Goal: Information Seeking & Learning: Check status

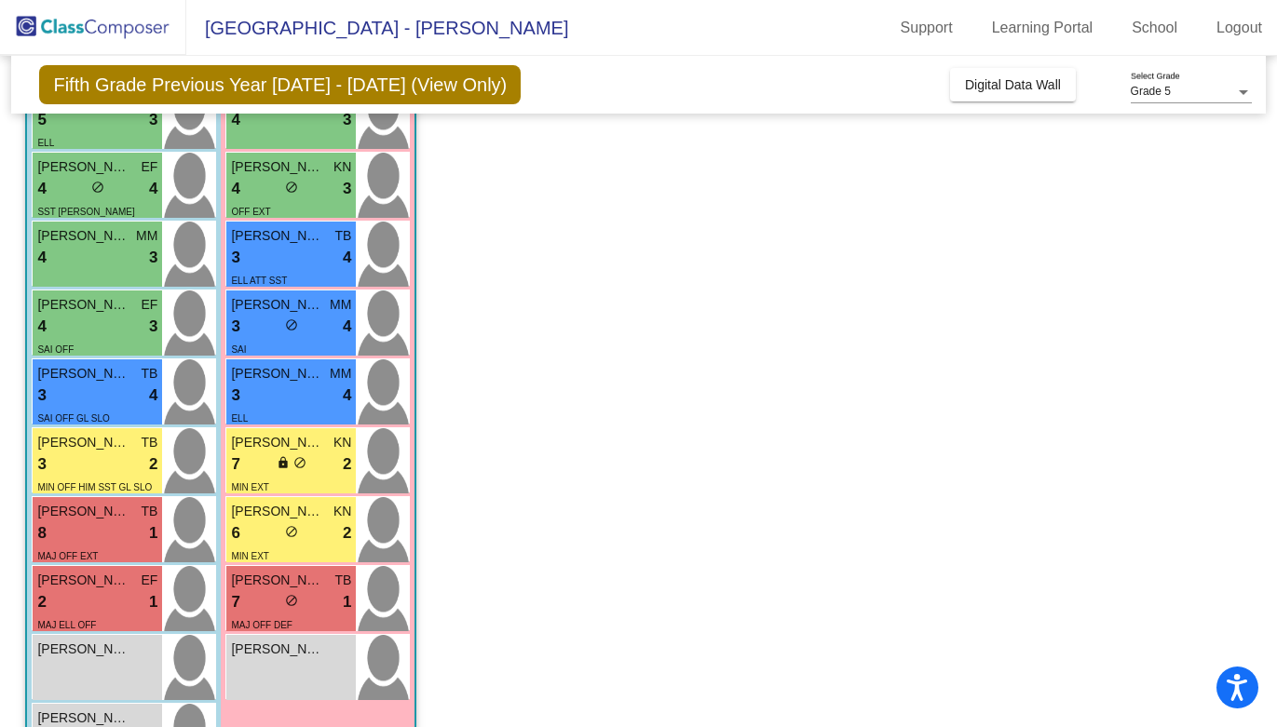
scroll to position [605, 0]
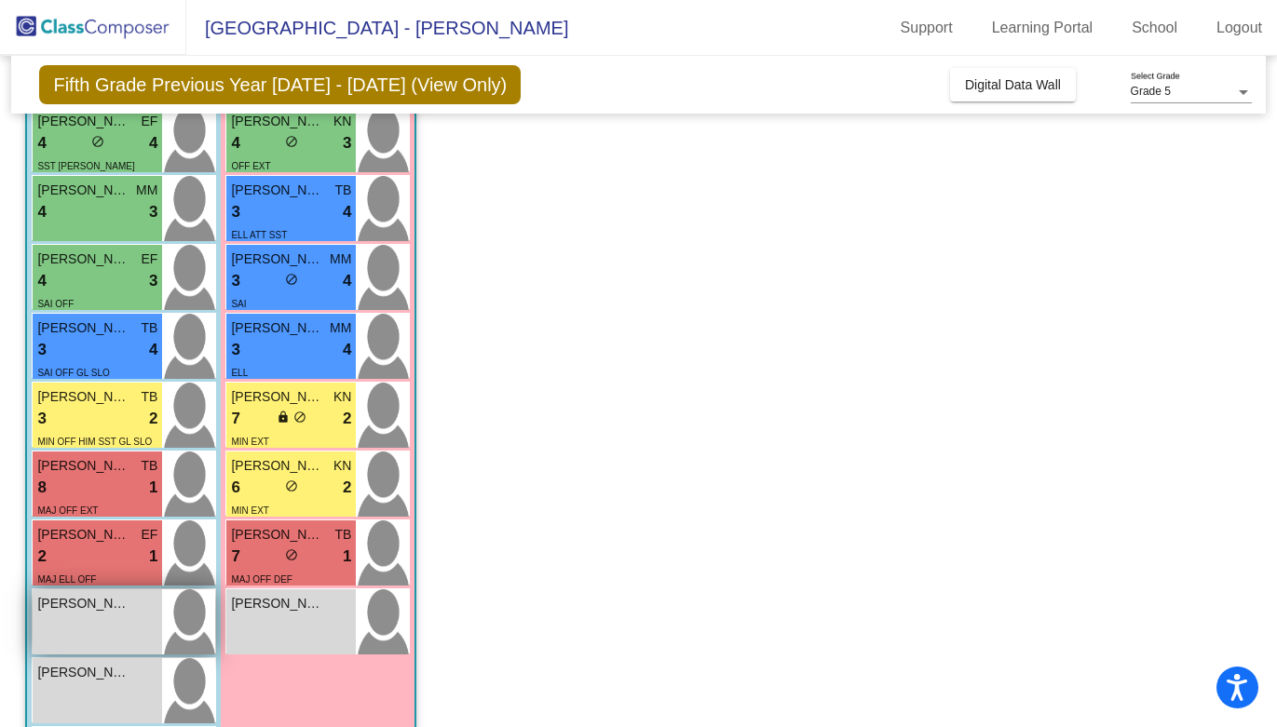
click at [114, 628] on div "[PERSON_NAME] lock do_not_disturb_alt" at bounding box center [97, 622] width 129 height 65
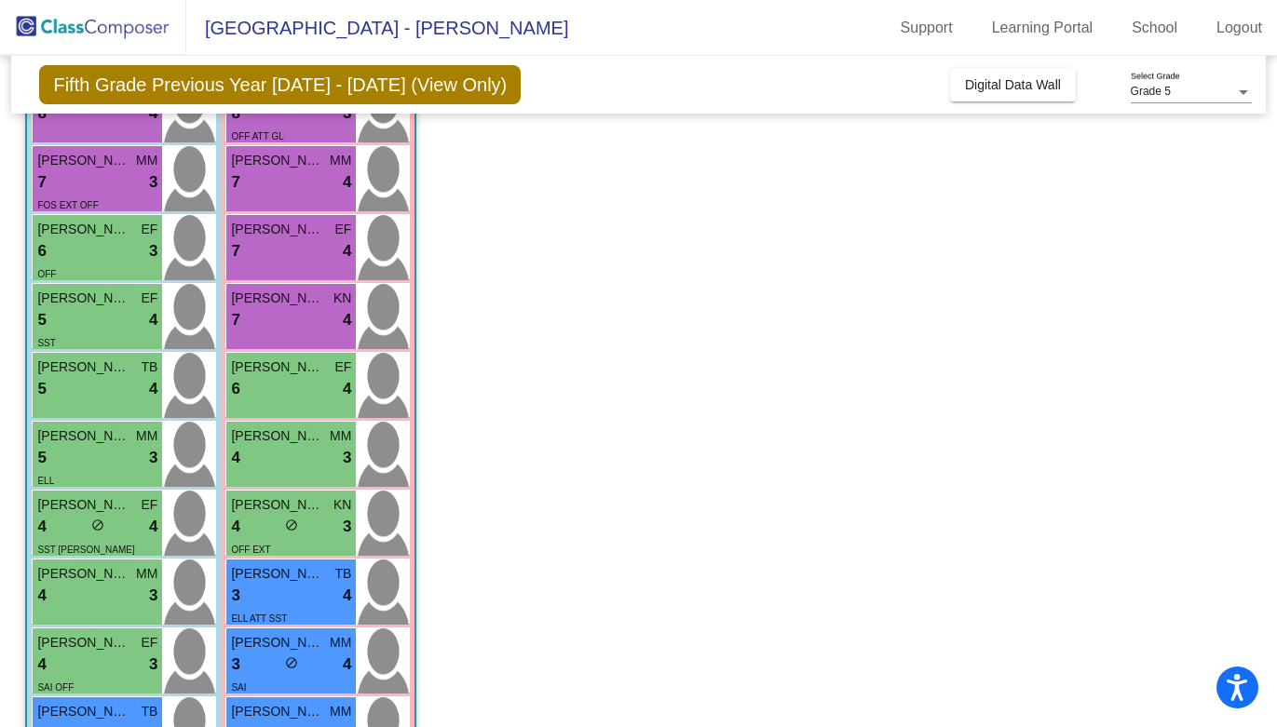
scroll to position [237, 0]
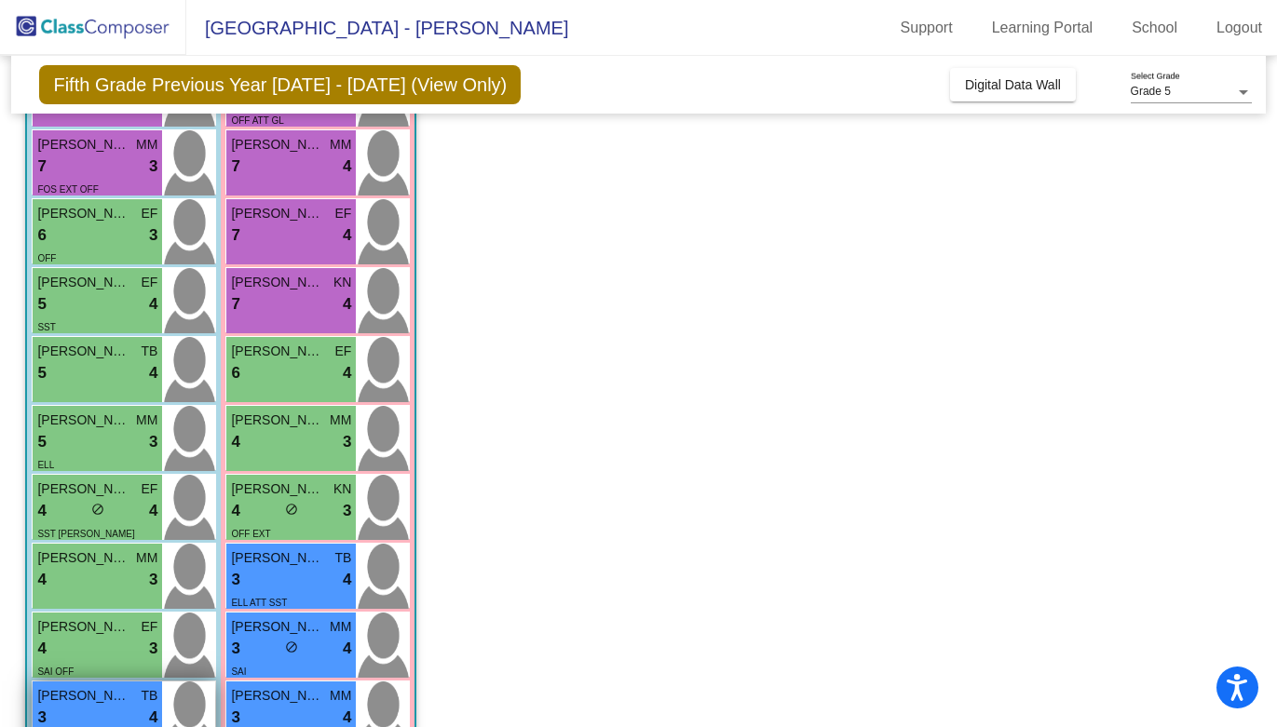
click at [80, 682] on div "[PERSON_NAME] TB 3 lock do_not_disturb_alt 4 SAI OFF GL SLO" at bounding box center [97, 714] width 129 height 65
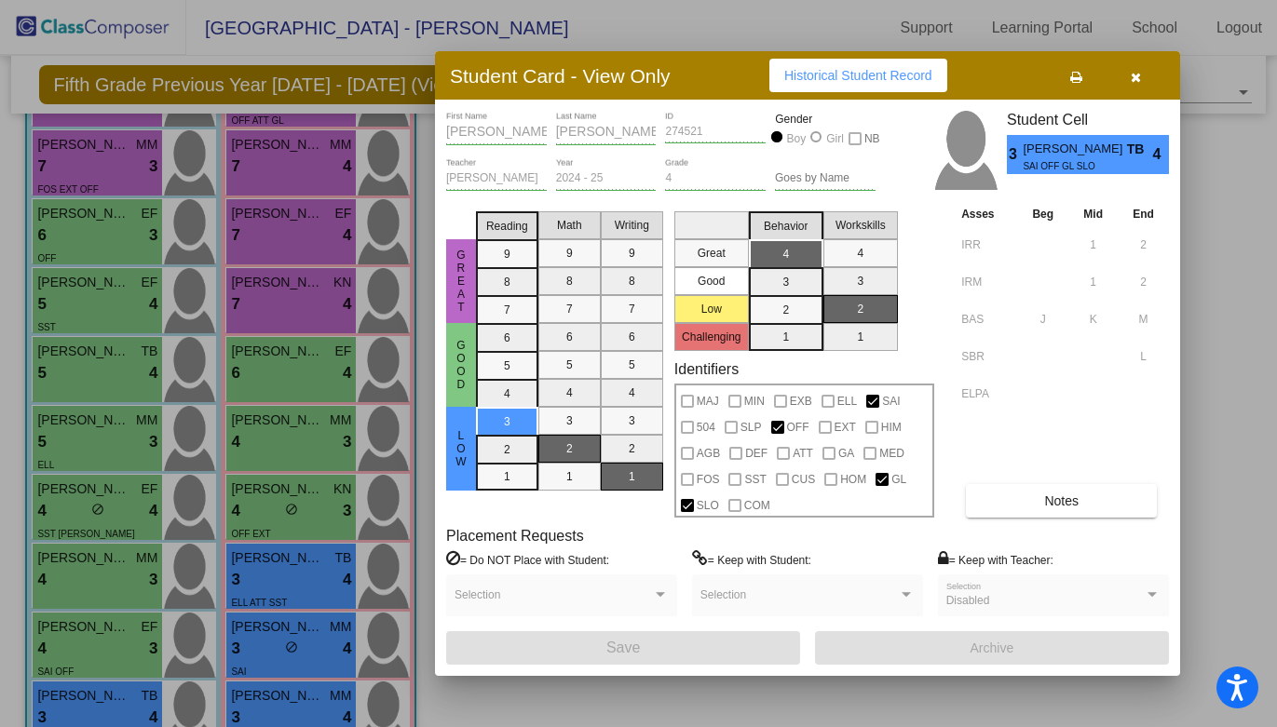
click at [1138, 71] on icon "button" at bounding box center [1136, 77] width 10 height 13
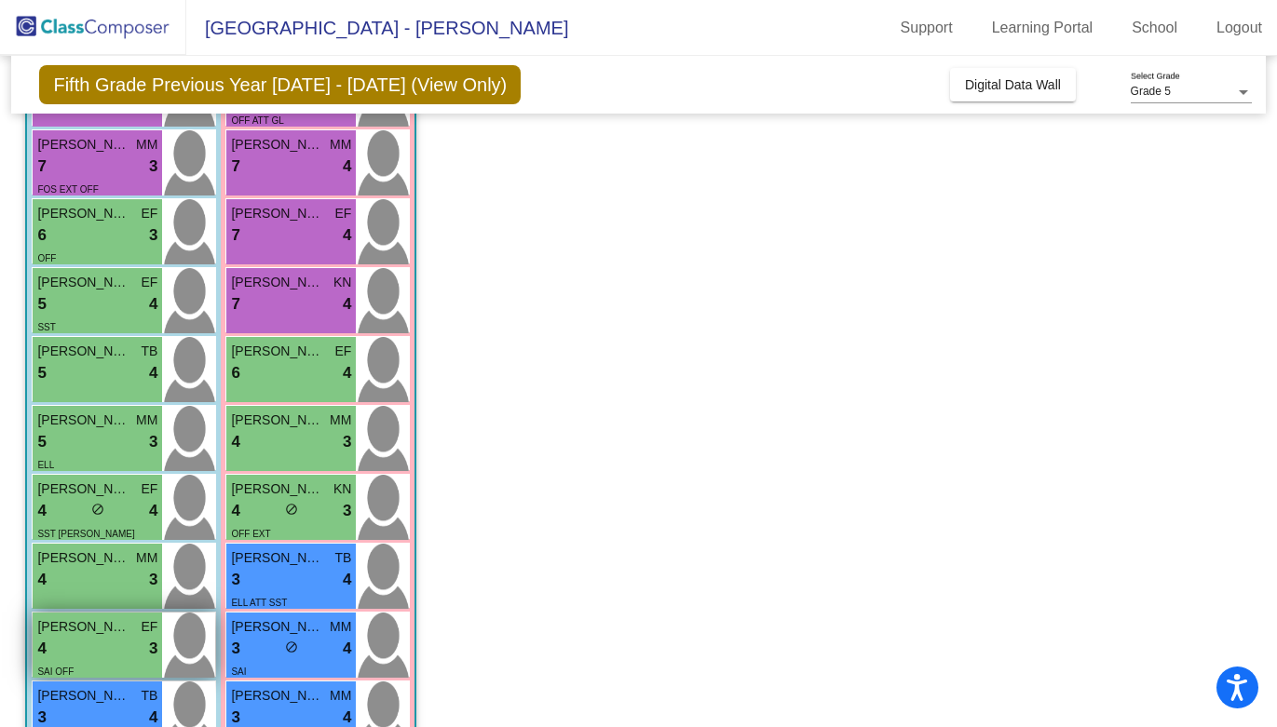
click at [72, 629] on span "[PERSON_NAME] [PERSON_NAME]" at bounding box center [83, 627] width 93 height 20
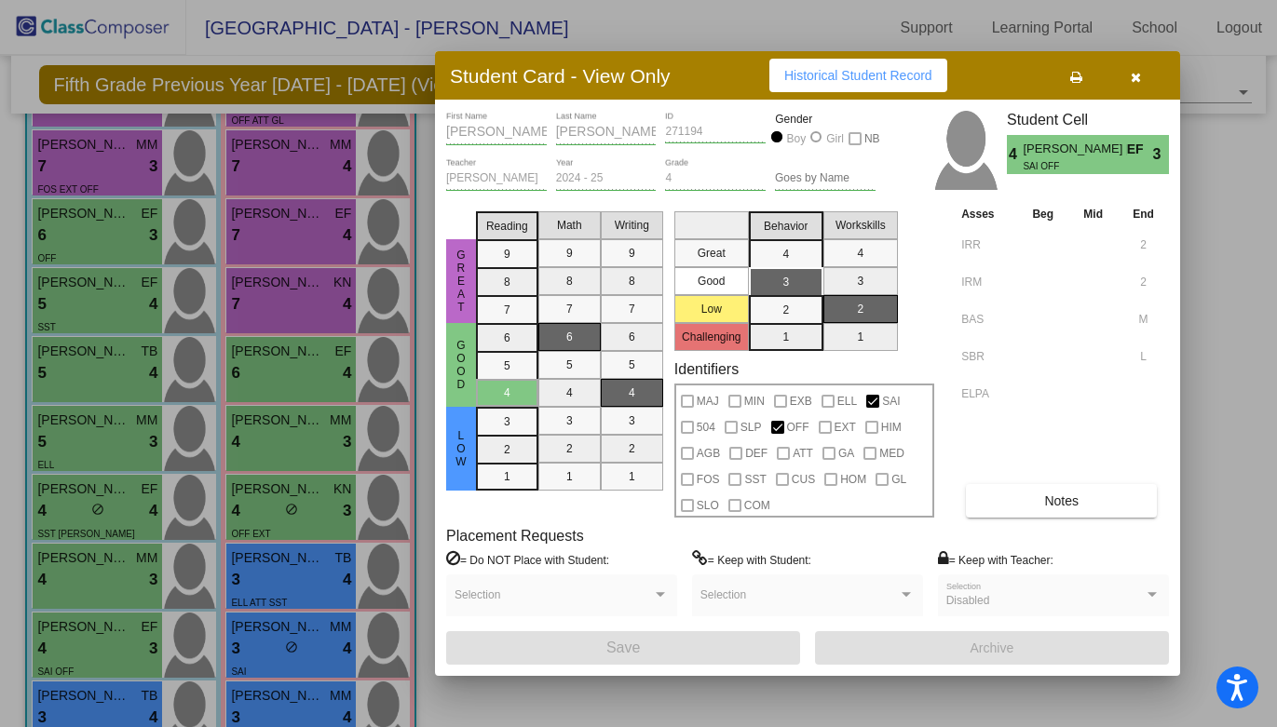
scroll to position [0, 0]
click at [866, 84] on button "Historical Student Record" at bounding box center [858, 76] width 178 height 34
click at [1134, 75] on icon "button" at bounding box center [1136, 77] width 10 height 13
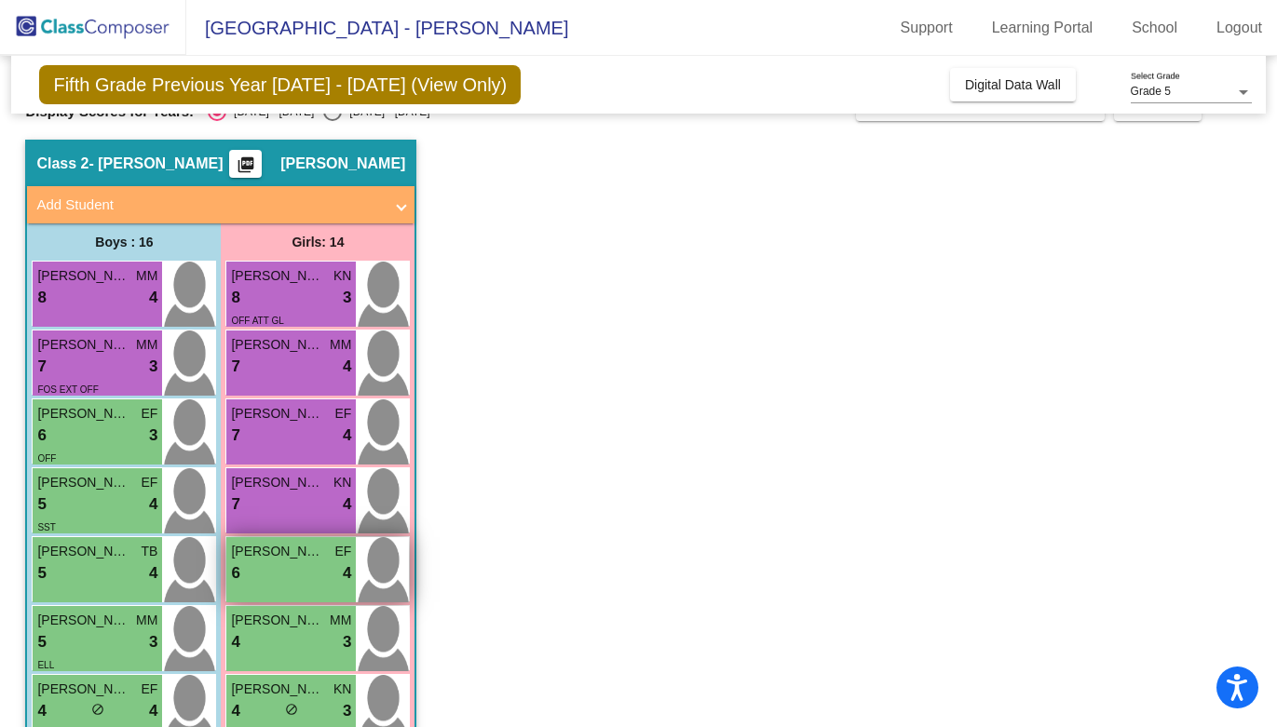
scroll to position [24, 0]
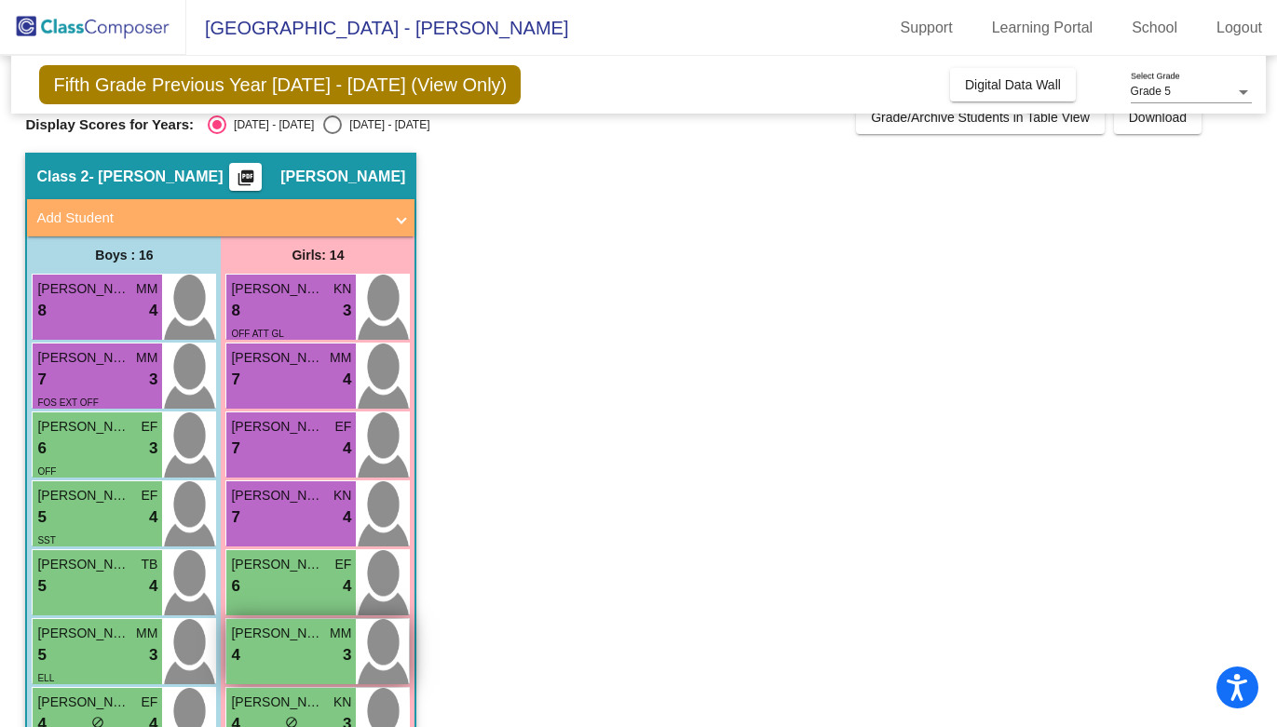
click at [246, 652] on div "4 lock do_not_disturb_alt 3" at bounding box center [291, 656] width 120 height 24
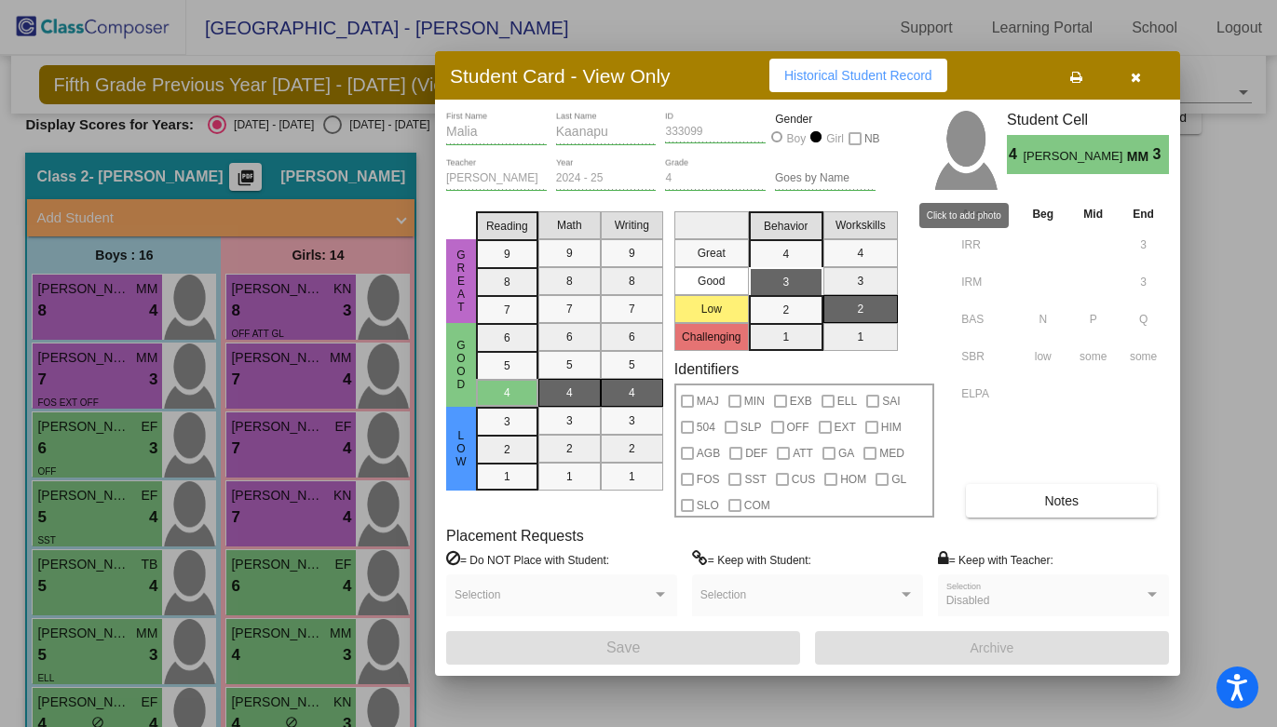
click at [911, 79] on span "Historical Student Record" at bounding box center [858, 75] width 148 height 15
click at [1138, 76] on icon "button" at bounding box center [1136, 77] width 10 height 13
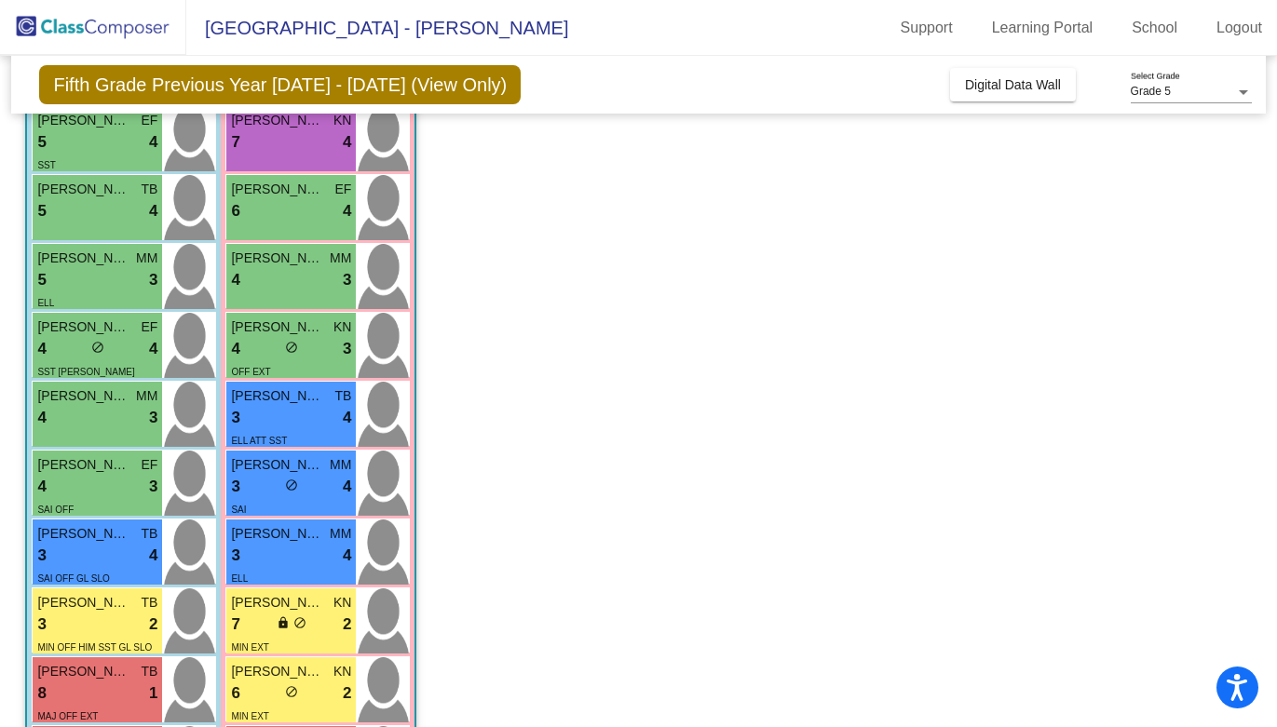
scroll to position [416, 0]
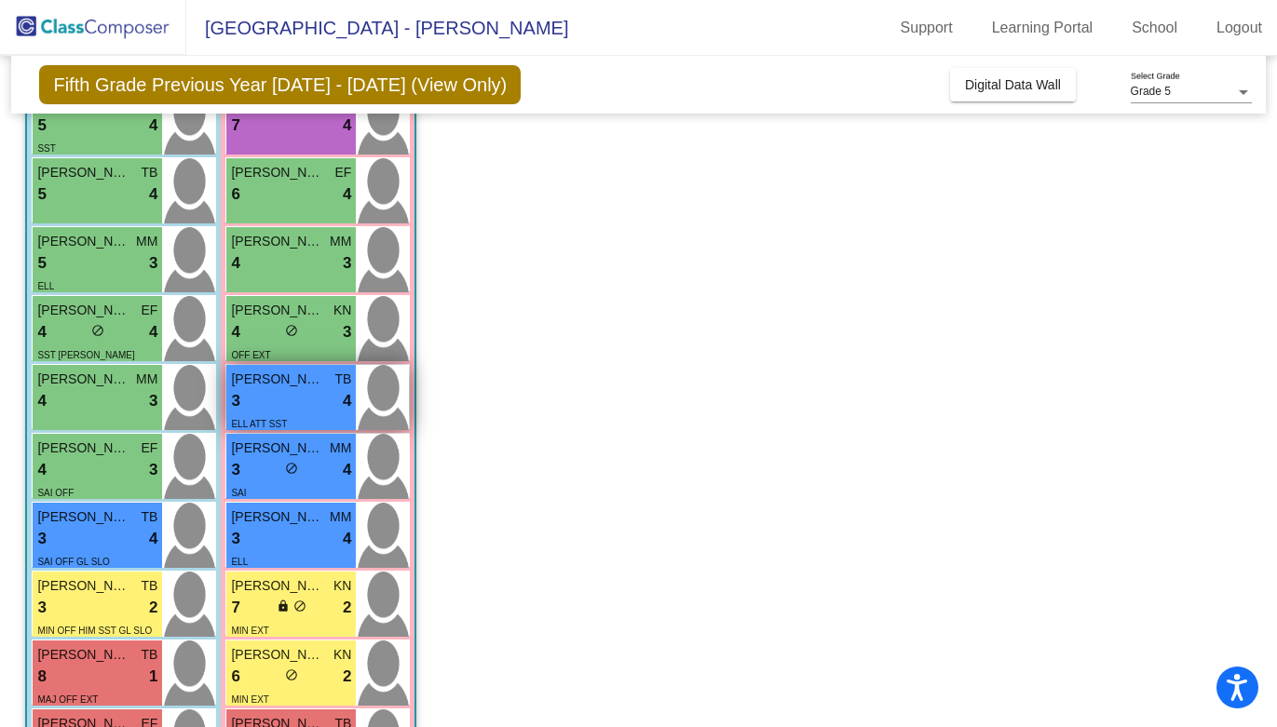
click at [284, 392] on div "3 lock do_not_disturb_alt 4" at bounding box center [291, 401] width 120 height 24
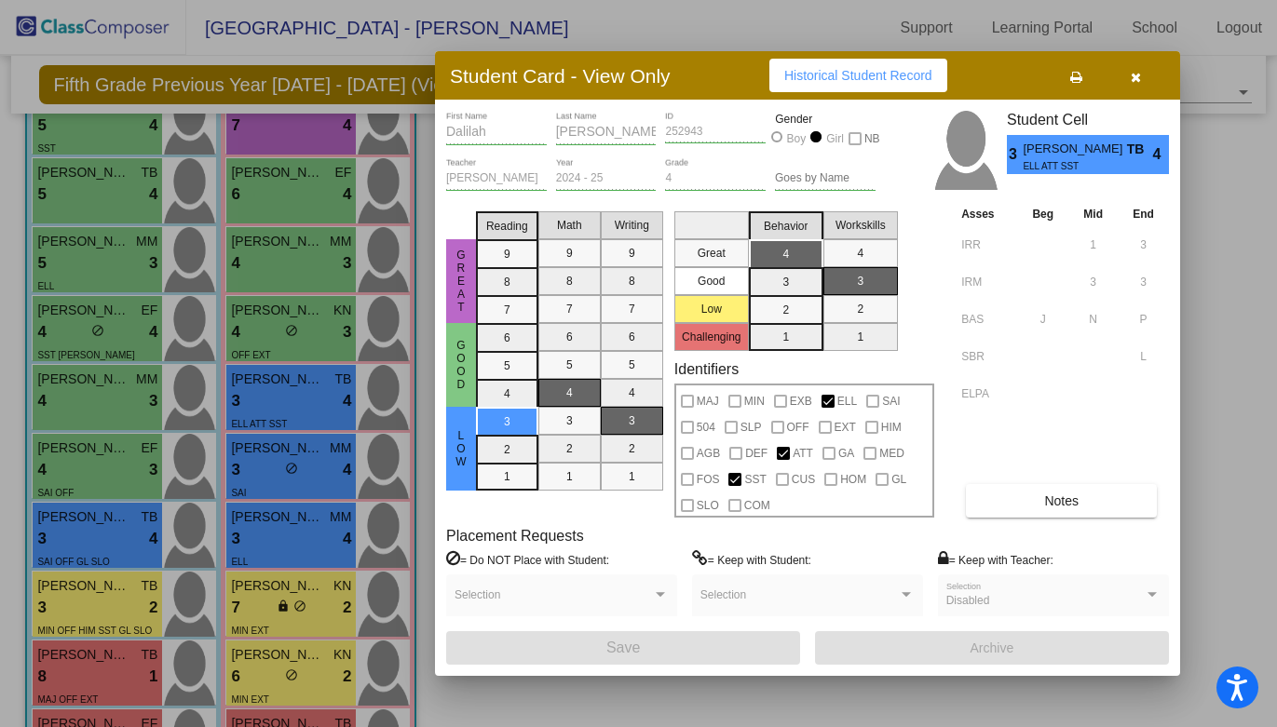
click at [848, 83] on button "Historical Student Record" at bounding box center [858, 76] width 178 height 34
click at [1133, 72] on icon "button" at bounding box center [1136, 77] width 10 height 13
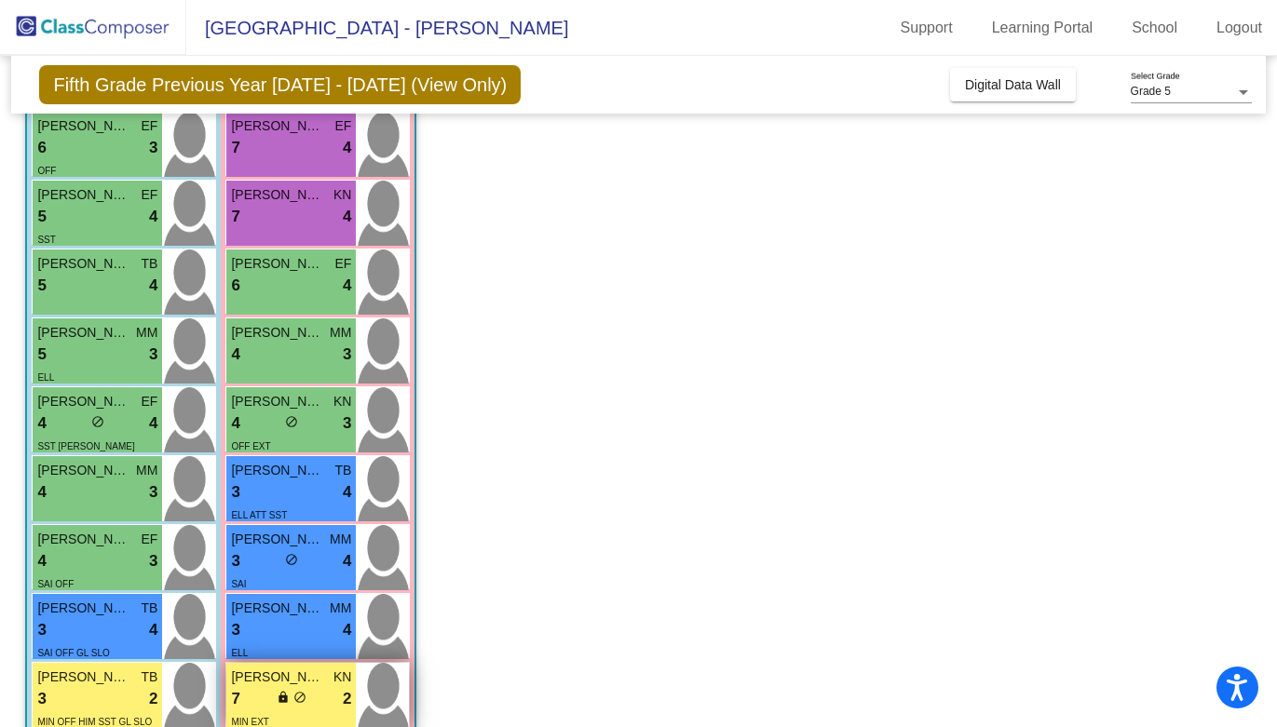
scroll to position [323, 0]
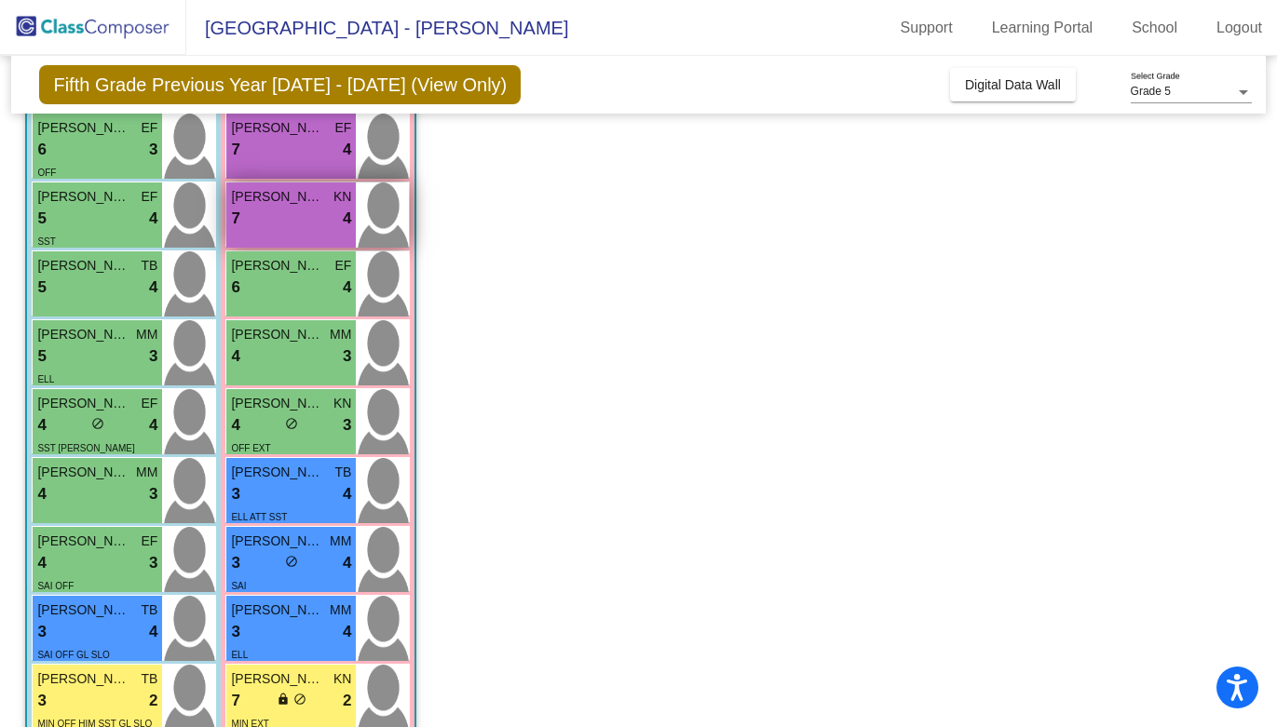
click at [277, 211] on div "7 lock do_not_disturb_alt 4" at bounding box center [291, 219] width 120 height 24
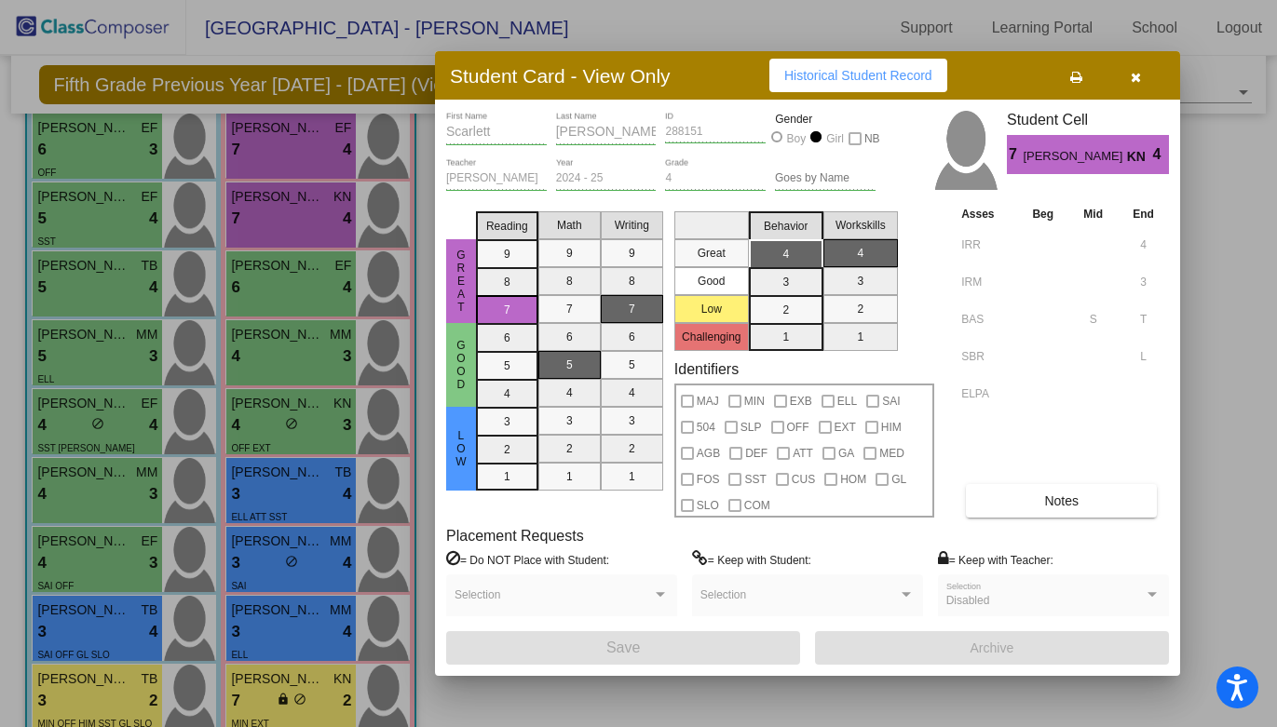
click at [786, 77] on span "Historical Student Record" at bounding box center [858, 75] width 148 height 15
click at [1133, 77] on icon "button" at bounding box center [1136, 77] width 10 height 13
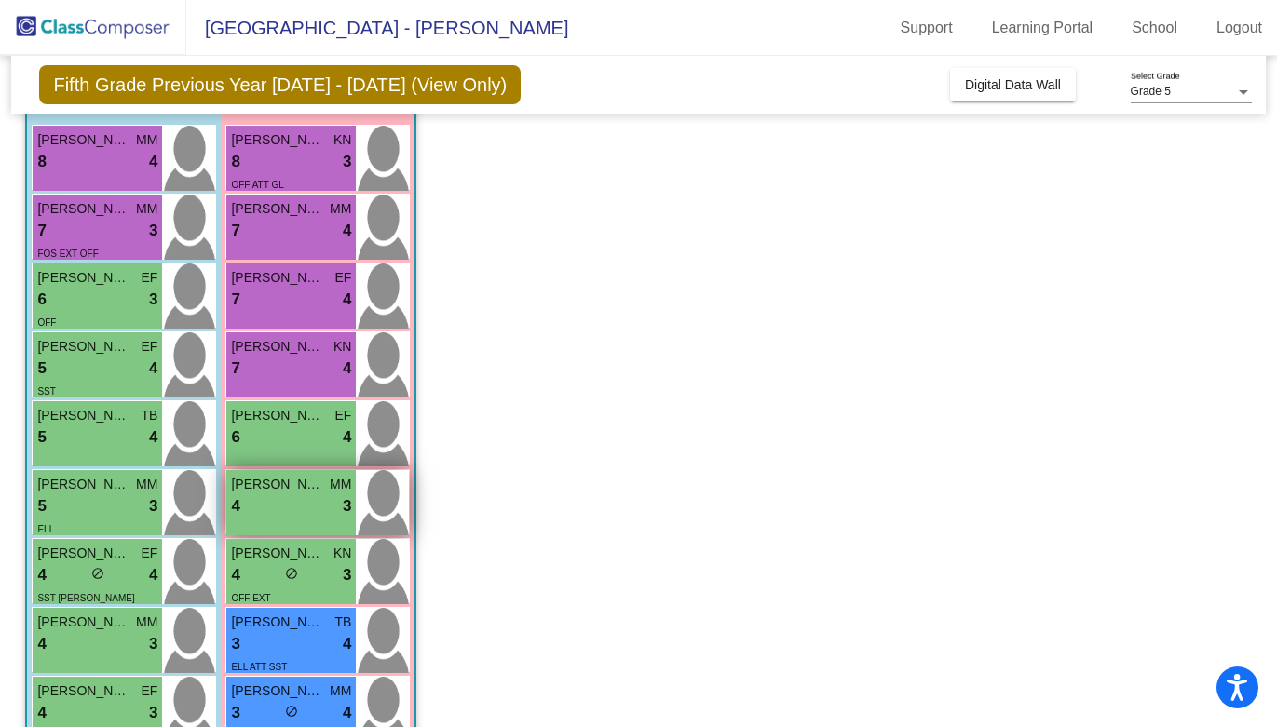
scroll to position [111, 0]
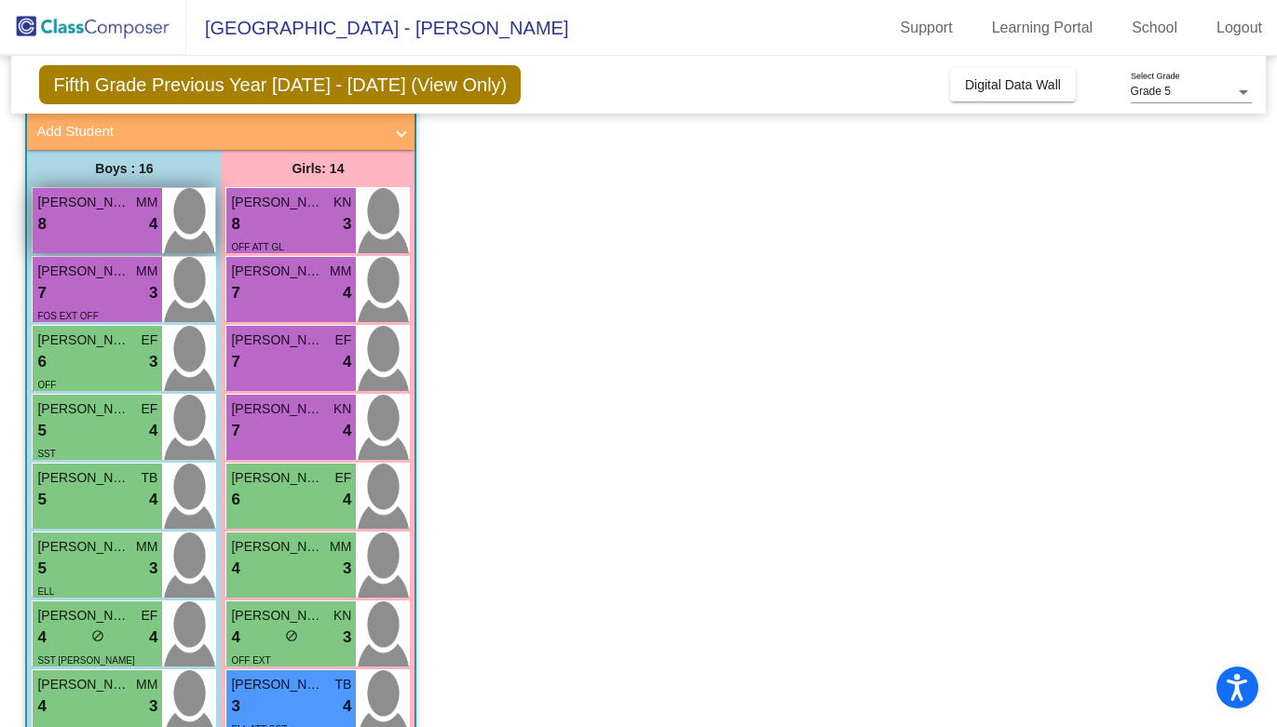
click at [106, 220] on div "8 lock do_not_disturb_alt 4" at bounding box center [97, 224] width 120 height 24
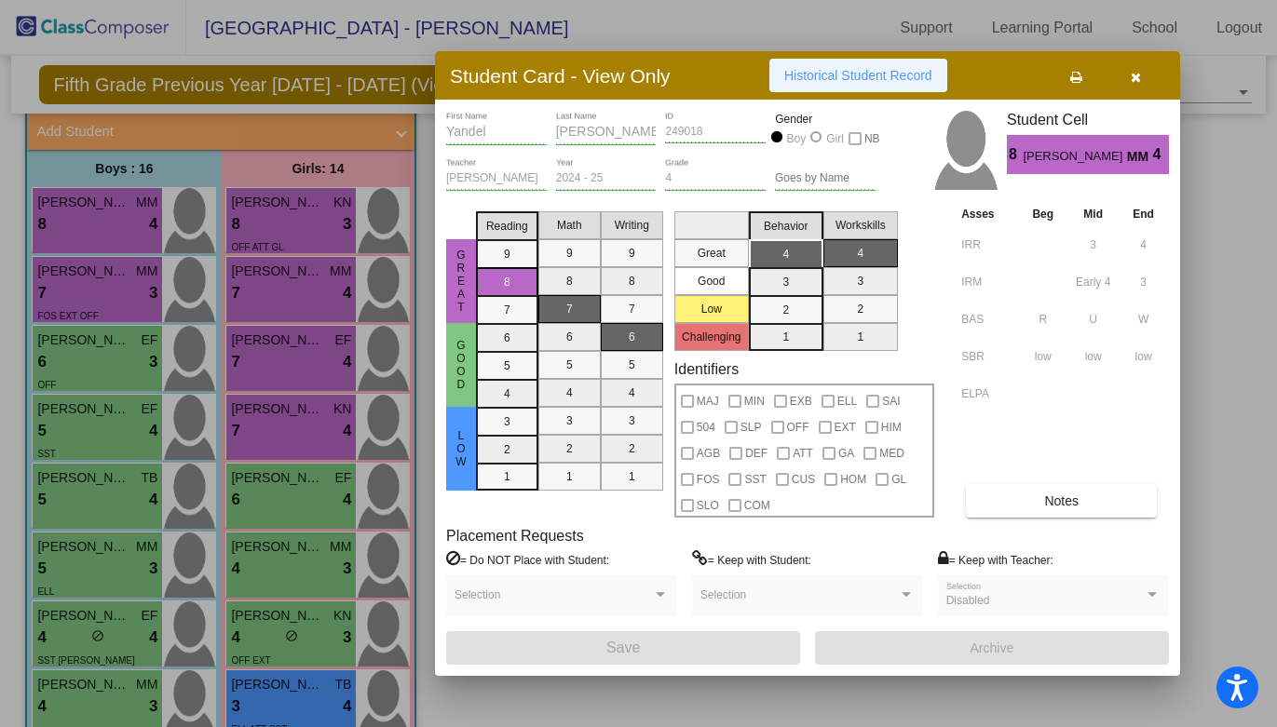
click at [849, 85] on button "Historical Student Record" at bounding box center [858, 76] width 178 height 34
click at [1136, 76] on icon "button" at bounding box center [1136, 77] width 10 height 13
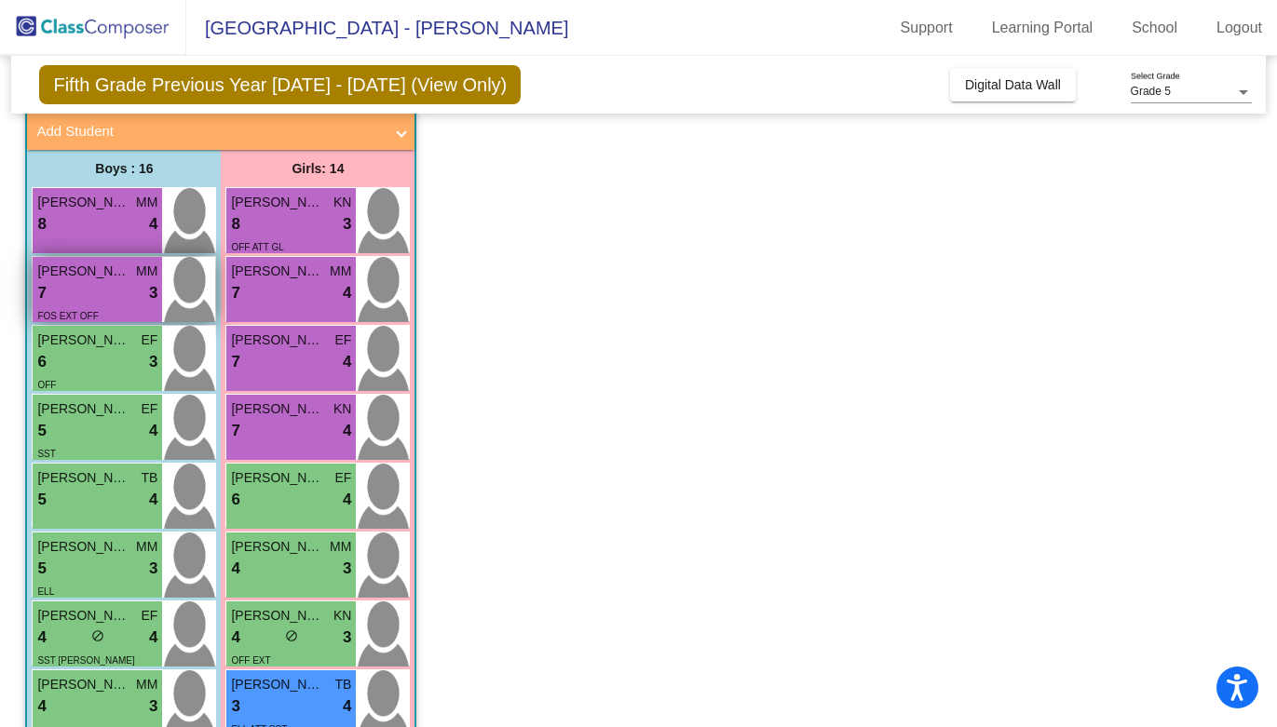
click at [57, 286] on div "7 lock do_not_disturb_alt 3" at bounding box center [97, 293] width 120 height 24
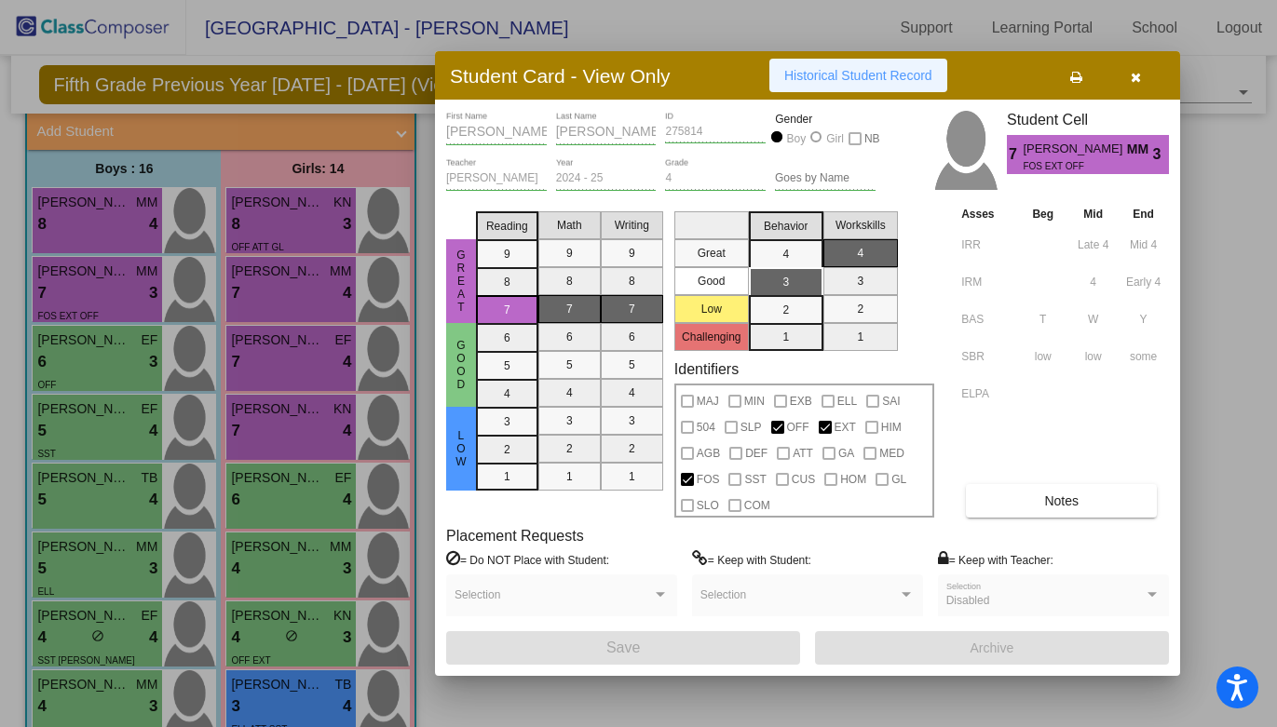
click at [863, 78] on span "Historical Student Record" at bounding box center [858, 75] width 148 height 15
